Goal: Navigation & Orientation: Find specific page/section

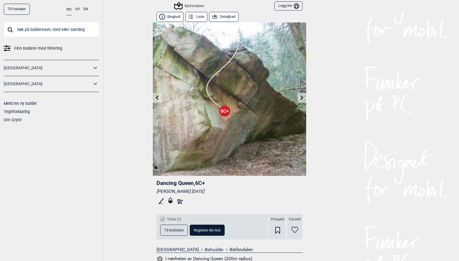
scroll to position [81, 0]
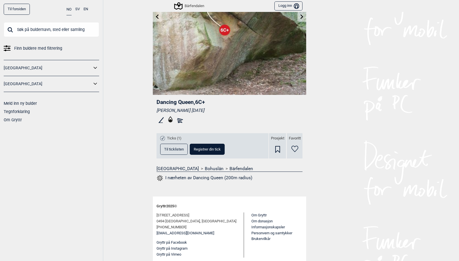
click at [26, 26] on input "text" at bounding box center [52, 29] width 96 height 15
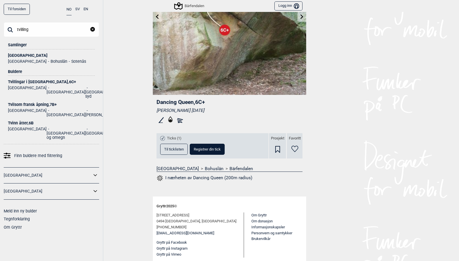
type input "tvilling"
click at [29, 53] on div "[GEOGRAPHIC_DATA]" at bounding box center [51, 55] width 87 height 4
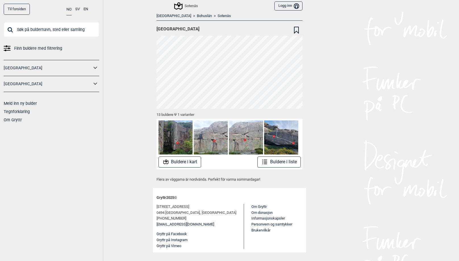
click at [278, 164] on button "Buldere i liste" at bounding box center [279, 162] width 43 height 11
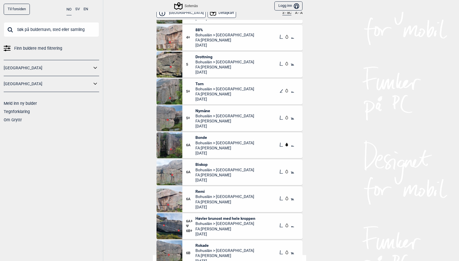
scroll to position [84, 0]
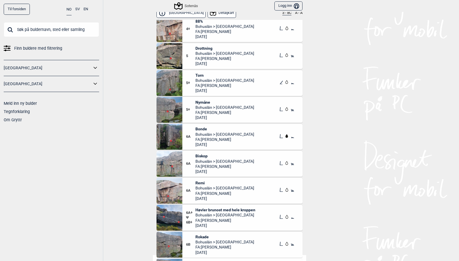
click at [31, 30] on input "text" at bounding box center [52, 29] width 96 height 15
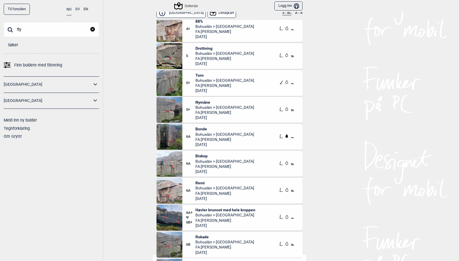
type input "fly"
click at [40, 30] on input "fly" at bounding box center [52, 29] width 96 height 15
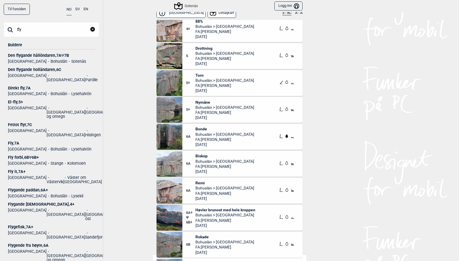
click at [16, 141] on div "Fly , 7A" at bounding box center [51, 143] width 87 height 4
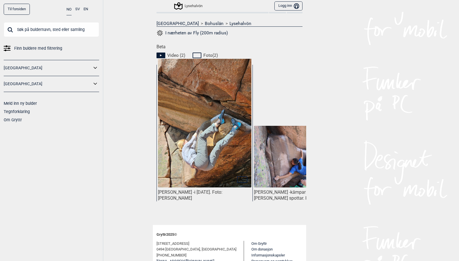
click at [35, 30] on input "text" at bounding box center [52, 29] width 96 height 15
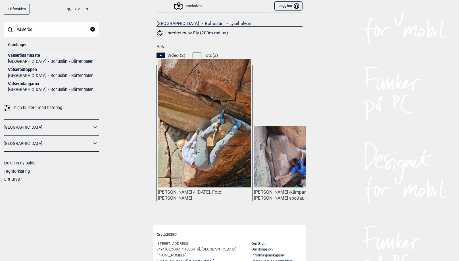
type input "välseröd"
click at [28, 83] on div "Välserödängarna" at bounding box center [51, 84] width 87 height 4
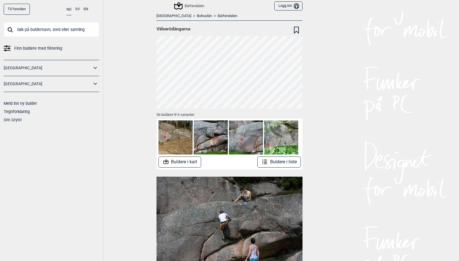
click at [281, 165] on button "Buldere i liste" at bounding box center [279, 162] width 43 height 11
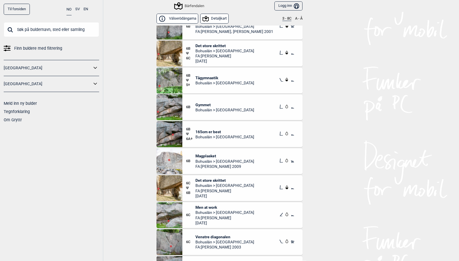
scroll to position [791, 0]
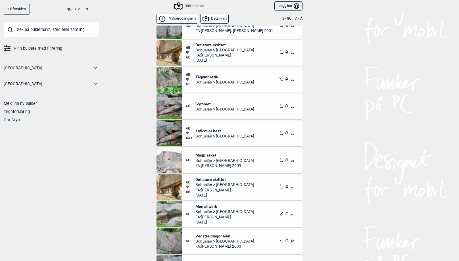
click at [203, 77] on span "Tågymnastik" at bounding box center [225, 76] width 59 height 5
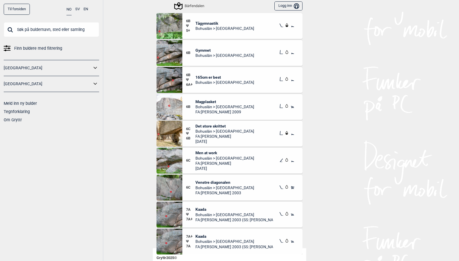
scroll to position [64, 0]
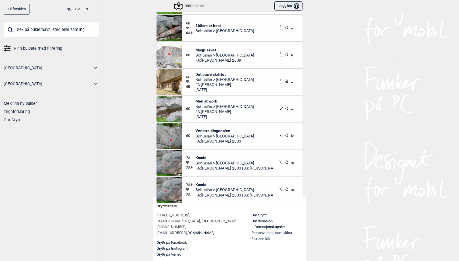
click at [18, 30] on input "text" at bounding box center [52, 29] width 96 height 15
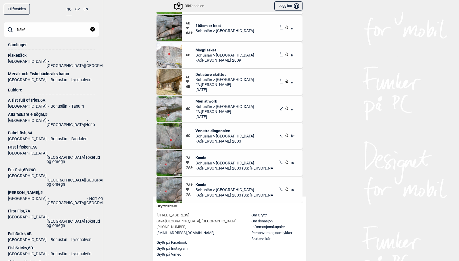
type input "fiske"
click at [36, 72] on div "Metvik och Fiskebäcksviks hamn" at bounding box center [51, 74] width 87 height 4
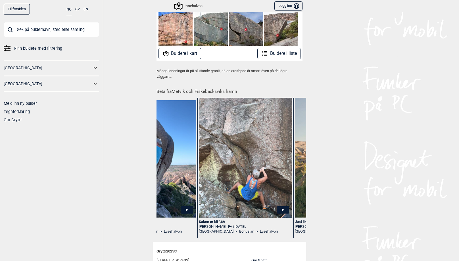
scroll to position [0, 1017]
click at [270, 53] on button "Buldere i liste" at bounding box center [279, 53] width 43 height 11
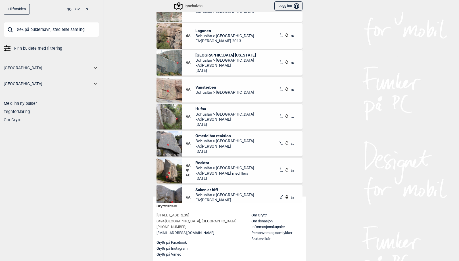
scroll to position [1829, 0]
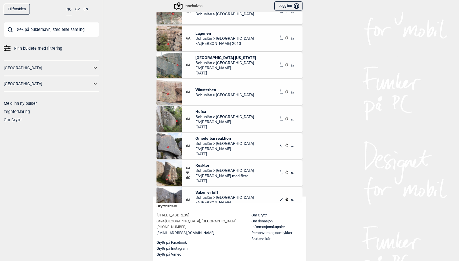
click at [40, 33] on input "text" at bounding box center [52, 29] width 96 height 15
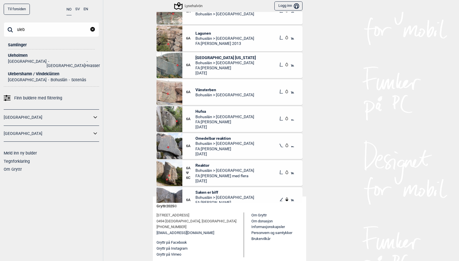
type input "uleb"
click at [22, 72] on div "Ulebershamn / Vindeklätten" at bounding box center [51, 74] width 87 height 4
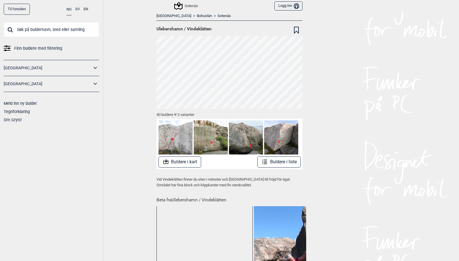
click at [24, 32] on input "text" at bounding box center [52, 29] width 96 height 15
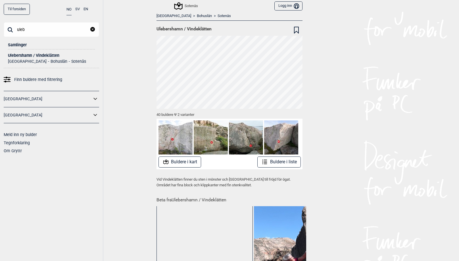
type input "uleb"
click at [218, 15] on link "Sotenäs" at bounding box center [224, 16] width 13 height 5
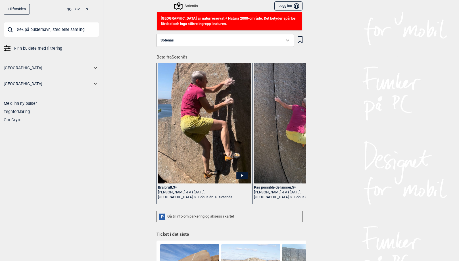
click at [287, 40] on icon at bounding box center [287, 41] width 3 height 2
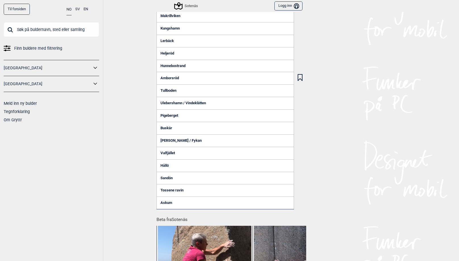
scroll to position [92, 0]
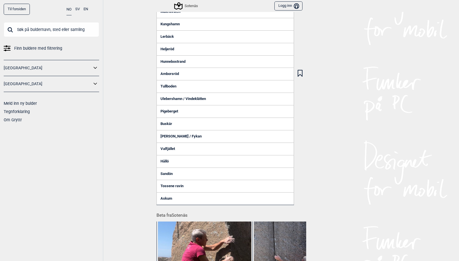
click at [165, 147] on link "Valfjället" at bounding box center [226, 149] width 138 height 13
